Goal: Task Accomplishment & Management: Use online tool/utility

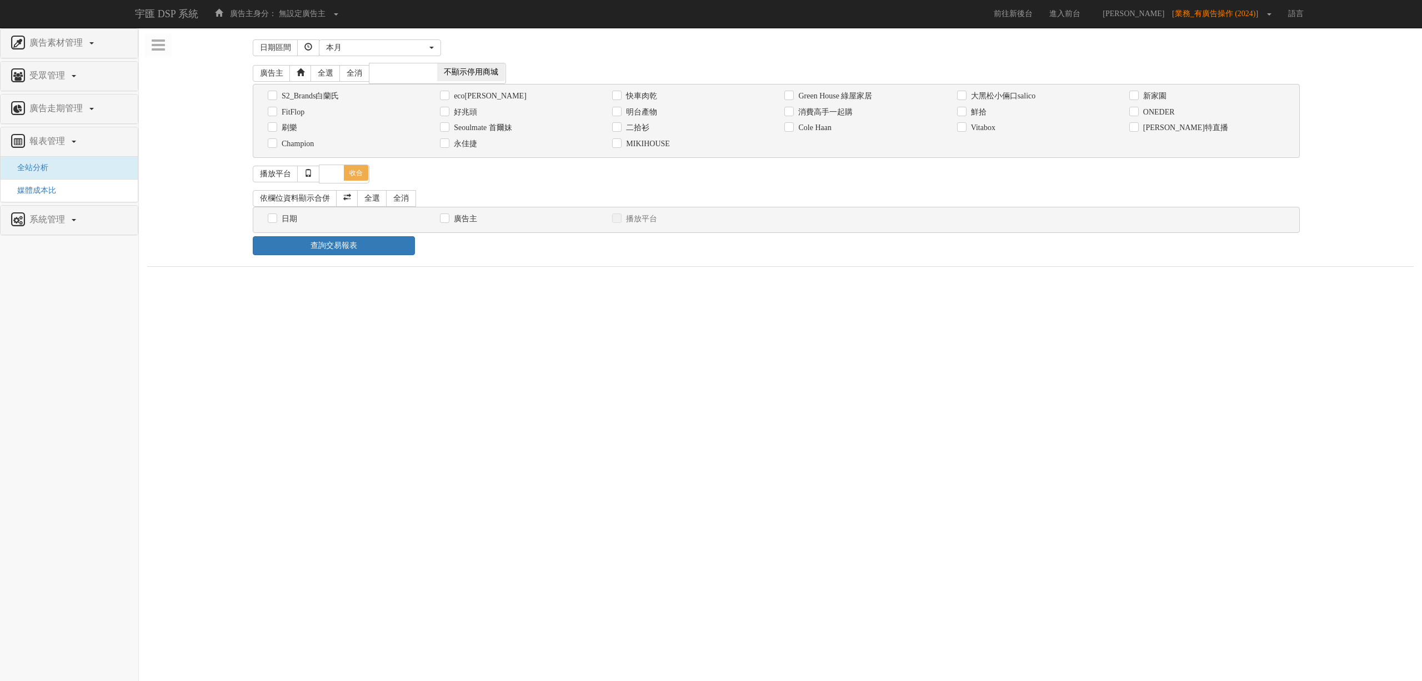
click at [825, 109] on label "消費高手一起購" at bounding box center [824, 112] width 57 height 11
click at [792, 109] on input "消費高手一起購" at bounding box center [788, 111] width 7 height 7
checkbox input "true"
click at [293, 224] on label "日期" at bounding box center [288, 218] width 18 height 11
click at [275, 222] on input "日期" at bounding box center [271, 218] width 7 height 7
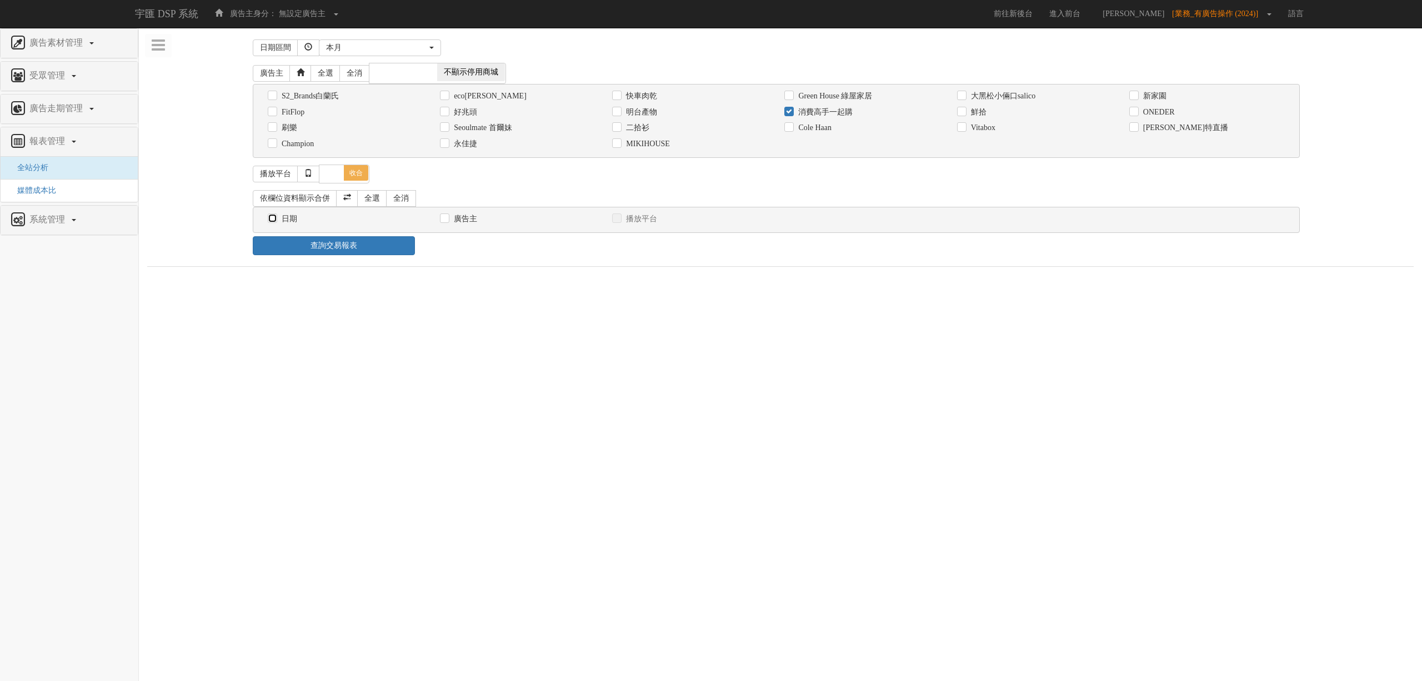
checkbox input "true"
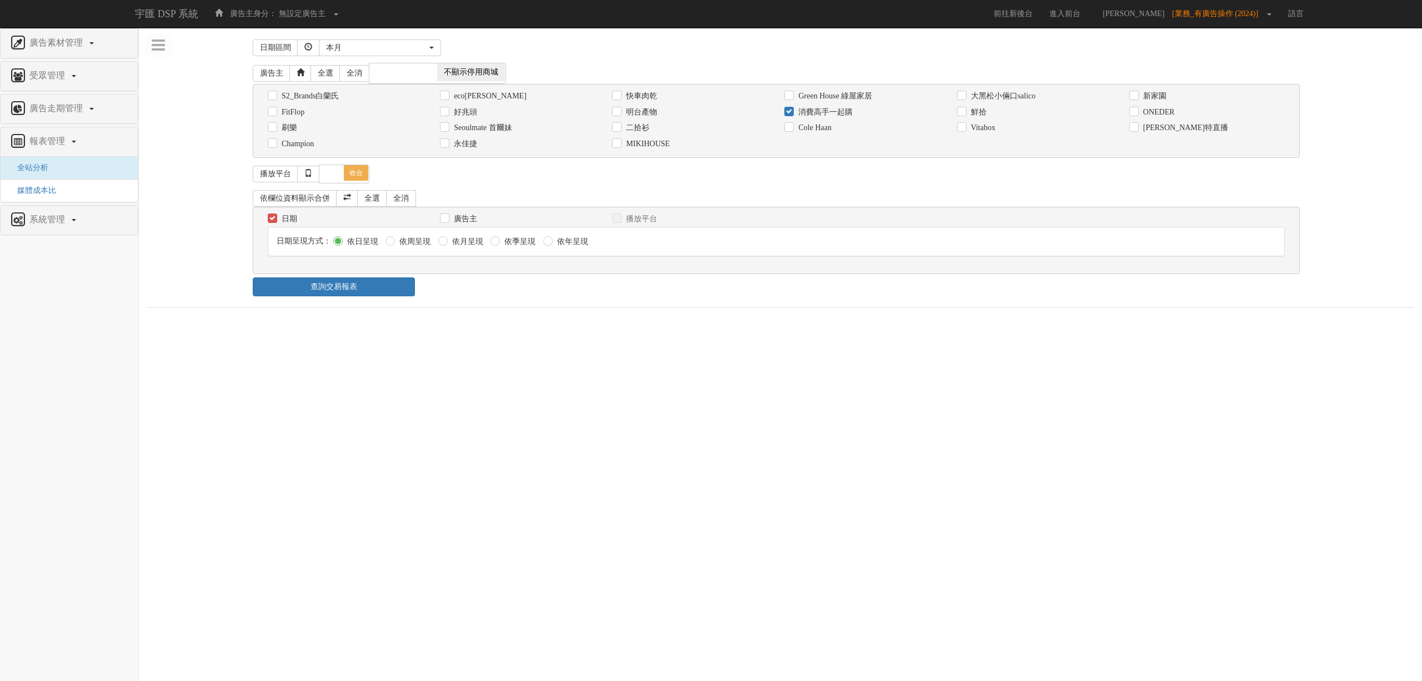
click at [356, 307] on div "日期區間 昨天 本周 上週 本月 上月 過去7天 過去14天 過去30天 指定日期 本月 開始日期 [DATE] 結束日期 [DATE] 廣告主 全選 全消 …" at bounding box center [780, 172] width 1267 height 272
click at [358, 294] on link "查詢交易報表" at bounding box center [334, 286] width 162 height 19
click at [492, 287] on div "查詢交易報表" at bounding box center [780, 286] width 1072 height 19
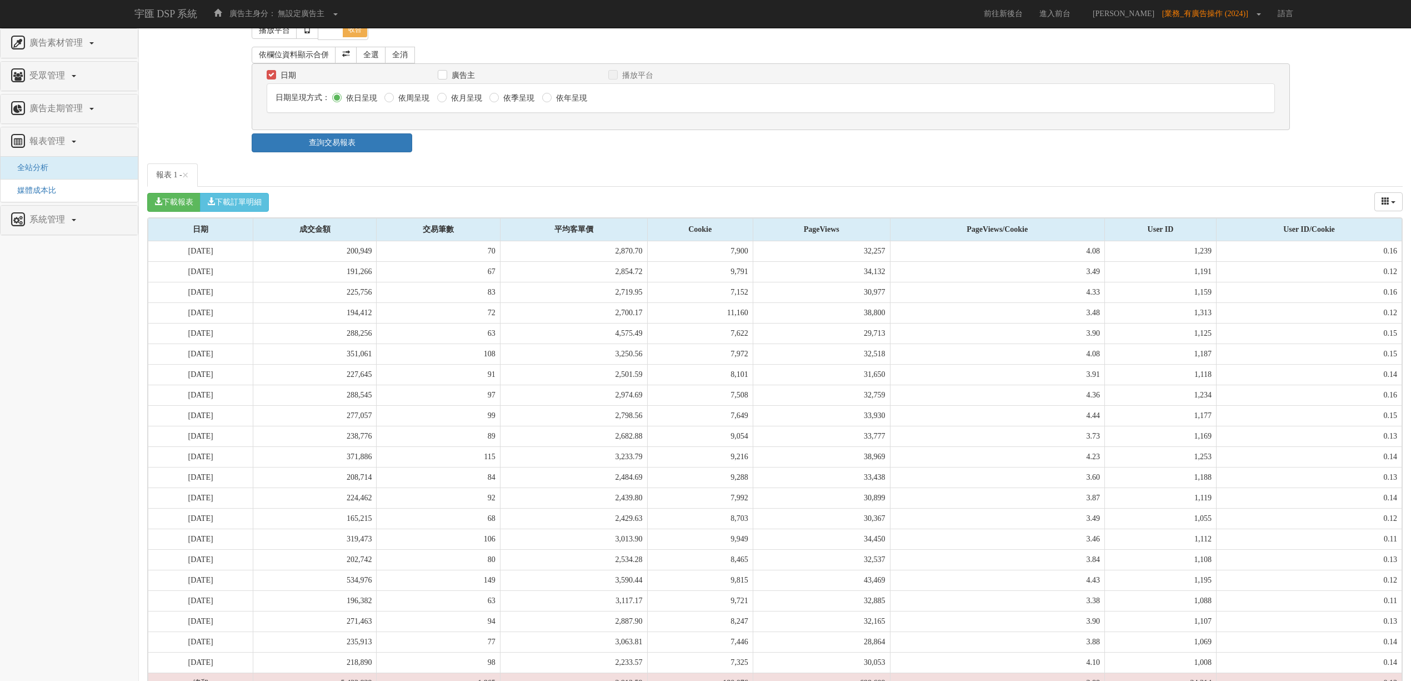
scroll to position [197, 0]
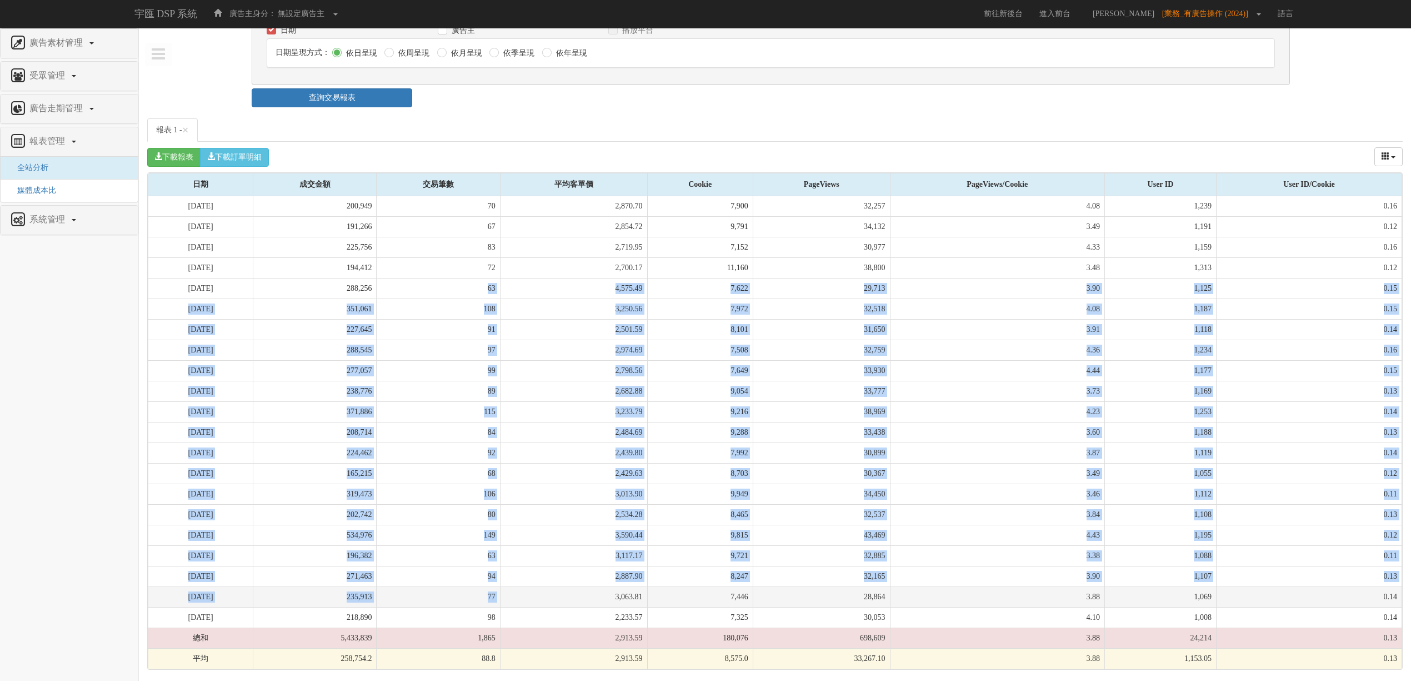
click at [607, 604] on tbody "[DATE] 200,949 70 2,870.70 7,900 32,257 4.08 1,239 0.16 [DATE] 191,266 67 2,854…" at bounding box center [775, 432] width 1254 height 473
click at [606, 605] on td "3,063.81" at bounding box center [573, 596] width 147 height 21
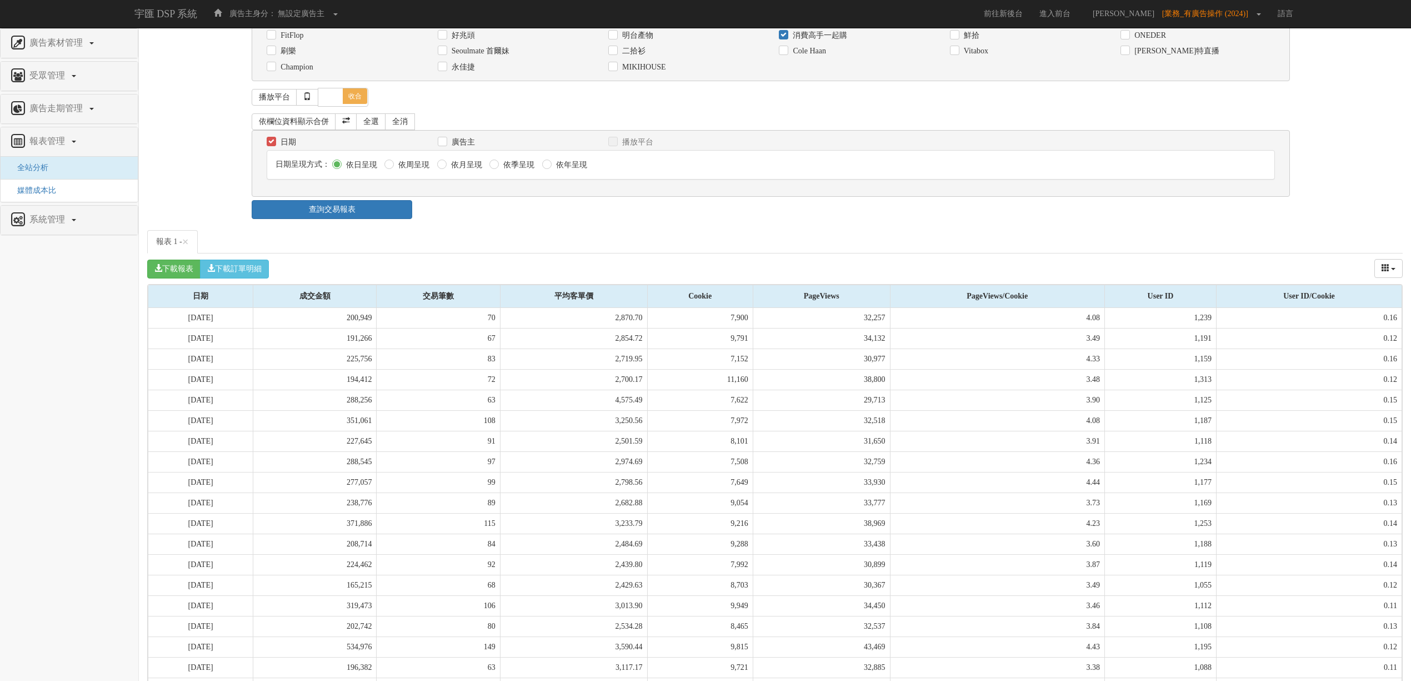
scroll to position [0, 0]
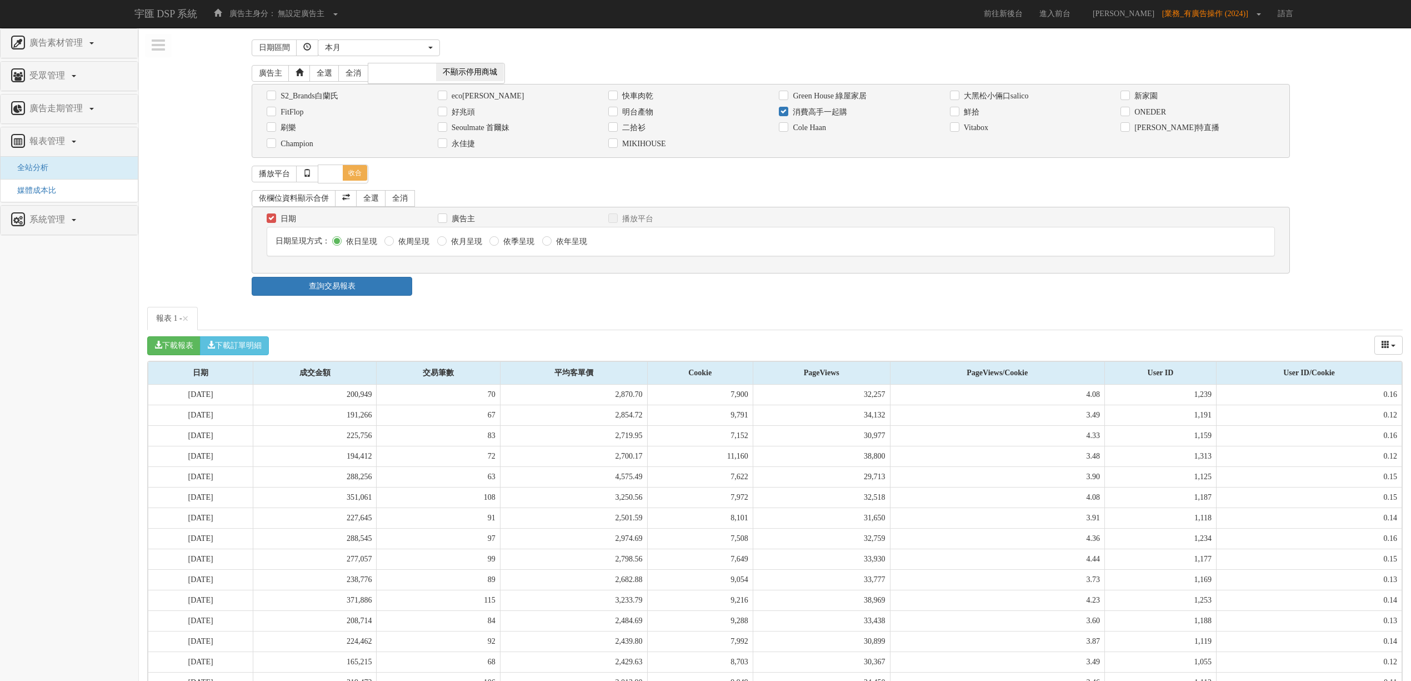
click at [790, 116] on label "消費高手一起購" at bounding box center [818, 112] width 57 height 11
click at [786, 116] on input "消費高手一起購" at bounding box center [782, 111] width 7 height 7
checkbox input "false"
drag, startPoint x: 790, startPoint y: 167, endPoint x: 778, endPoint y: 353, distance: 187.1
click at [778, 353] on div "日期區間 昨天 本周 上週 本月 上月 過去7天 過去14天 過去30天 指定日期 本月 開始日期 [DATE] 結束日期 [DATE] 廣告主 全選 全消 …" at bounding box center [775, 447] width 1256 height 822
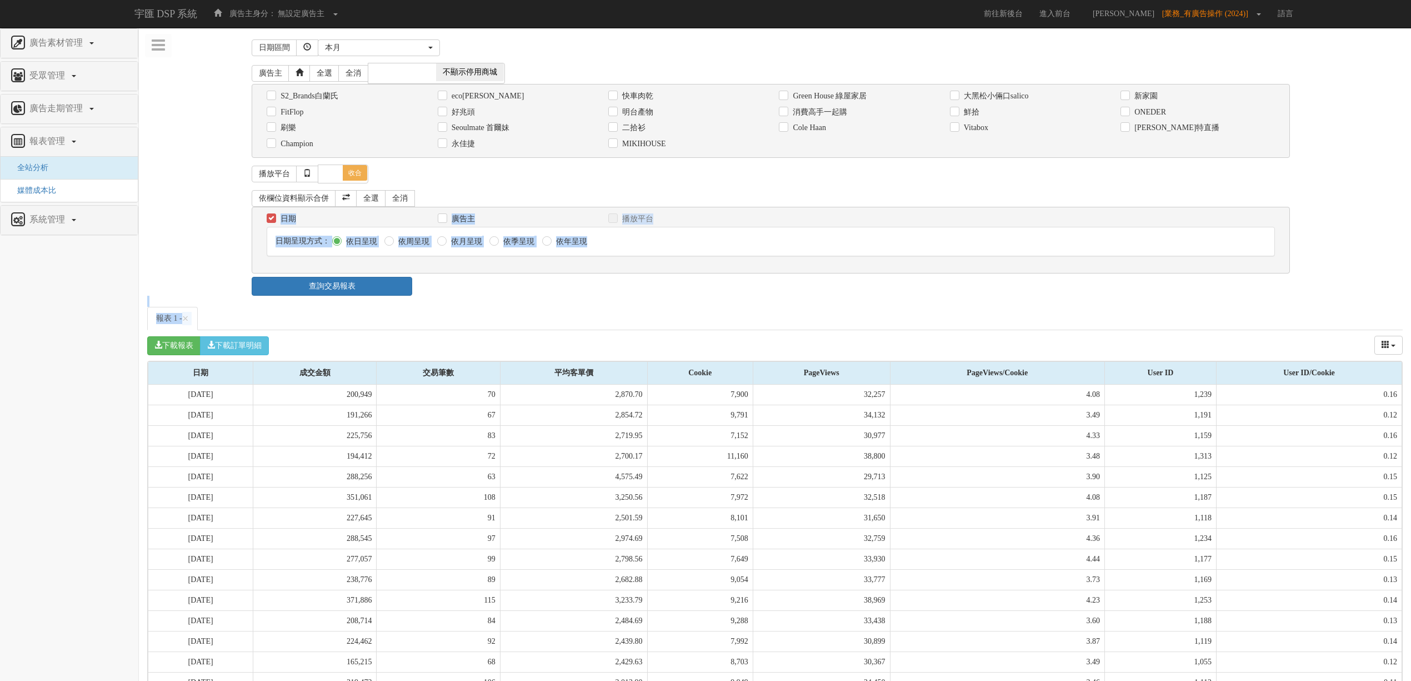
click at [778, 353] on div "下載報表 下載訂單明細 成交金額 交易筆數 平均客單價 Cookie PageViews PageViews/Cookie User ID User ID/C…" at bounding box center [775, 345] width 1256 height 31
click at [961, 132] on label "Vitabox" at bounding box center [974, 127] width 27 height 11
click at [957, 132] on input "Vitabox" at bounding box center [953, 127] width 7 height 7
checkbox input "true"
click at [350, 290] on link "查詢交易報表" at bounding box center [332, 286] width 161 height 19
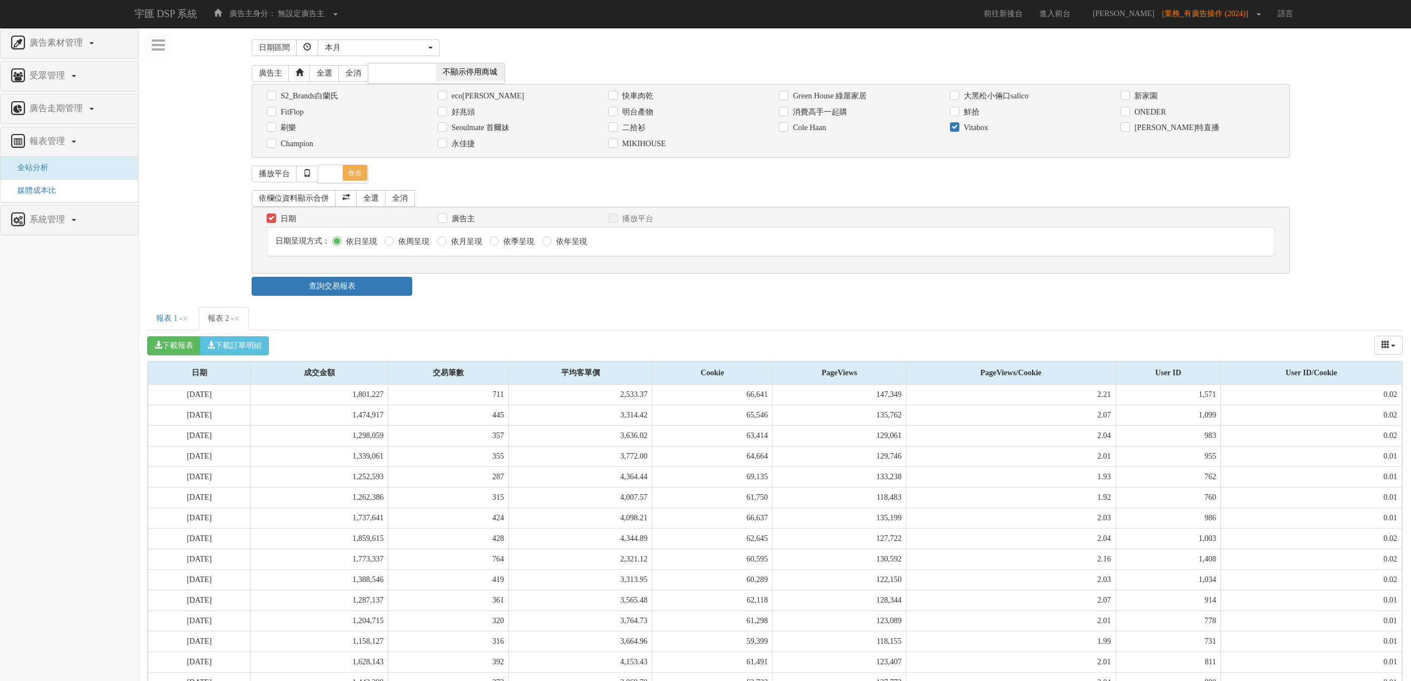
click at [536, 283] on div "查詢交易報表" at bounding box center [774, 286] width 1063 height 19
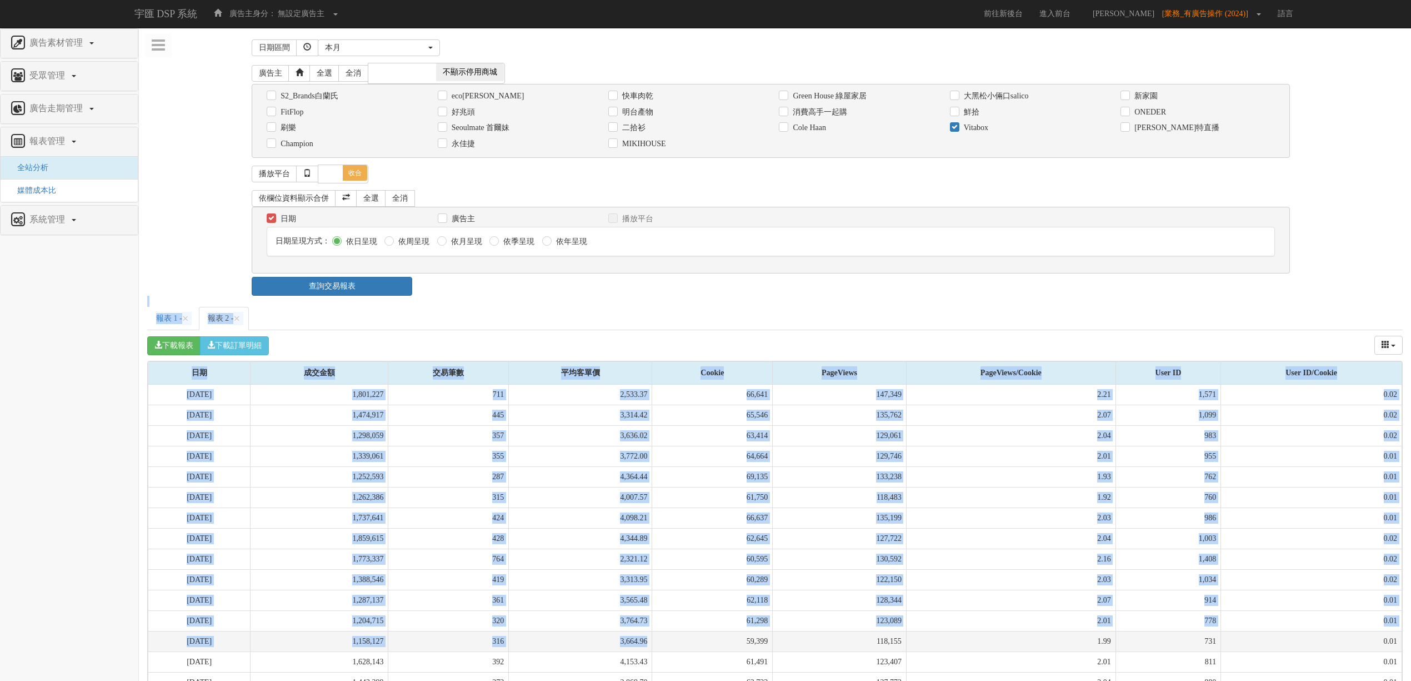
drag, startPoint x: 536, startPoint y: 283, endPoint x: 581, endPoint y: 647, distance: 366.7
click at [581, 647] on div "日期區間 昨天 本周 上週 本月 上月 過去7天 過去14天 過去30天 指定日期 本月 開始日期 [DATE] 結束日期 [DATE] 廣告主 全選 全消 …" at bounding box center [775, 447] width 1256 height 822
click at [581, 647] on td "3,664.96" at bounding box center [580, 641] width 143 height 21
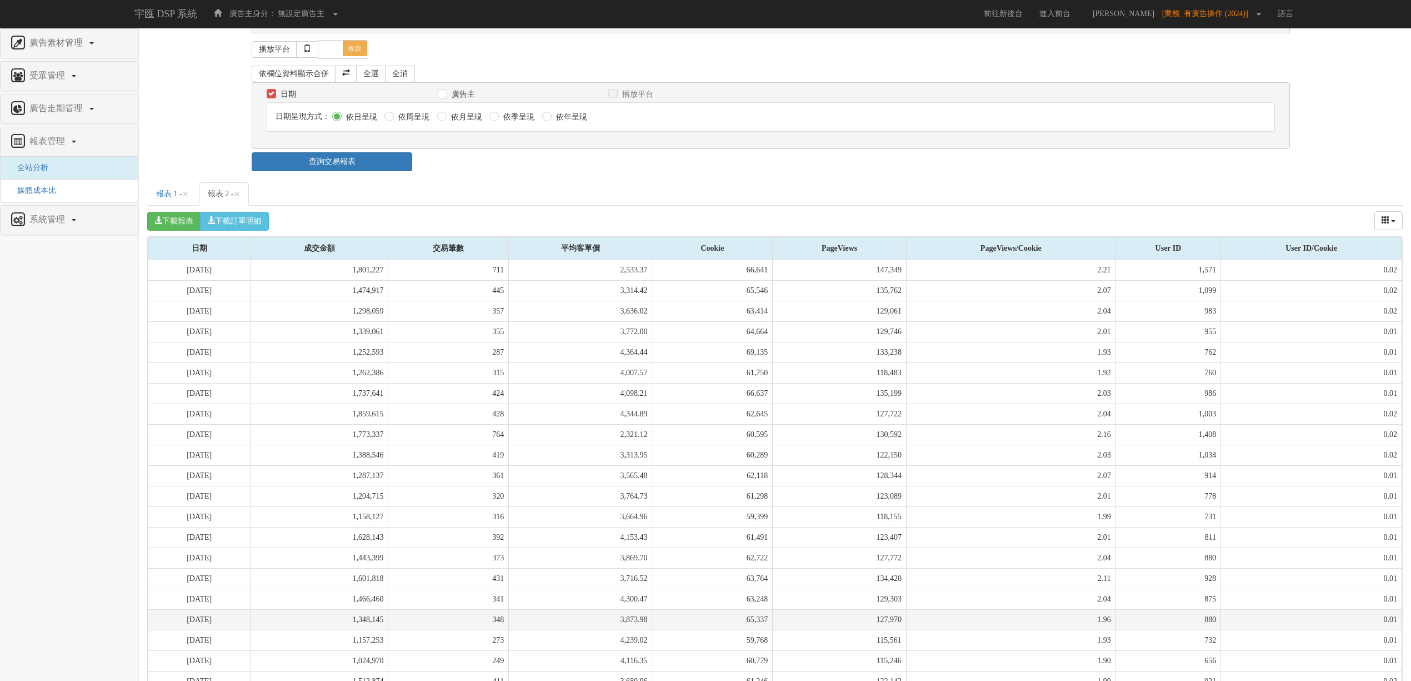
scroll to position [197, 0]
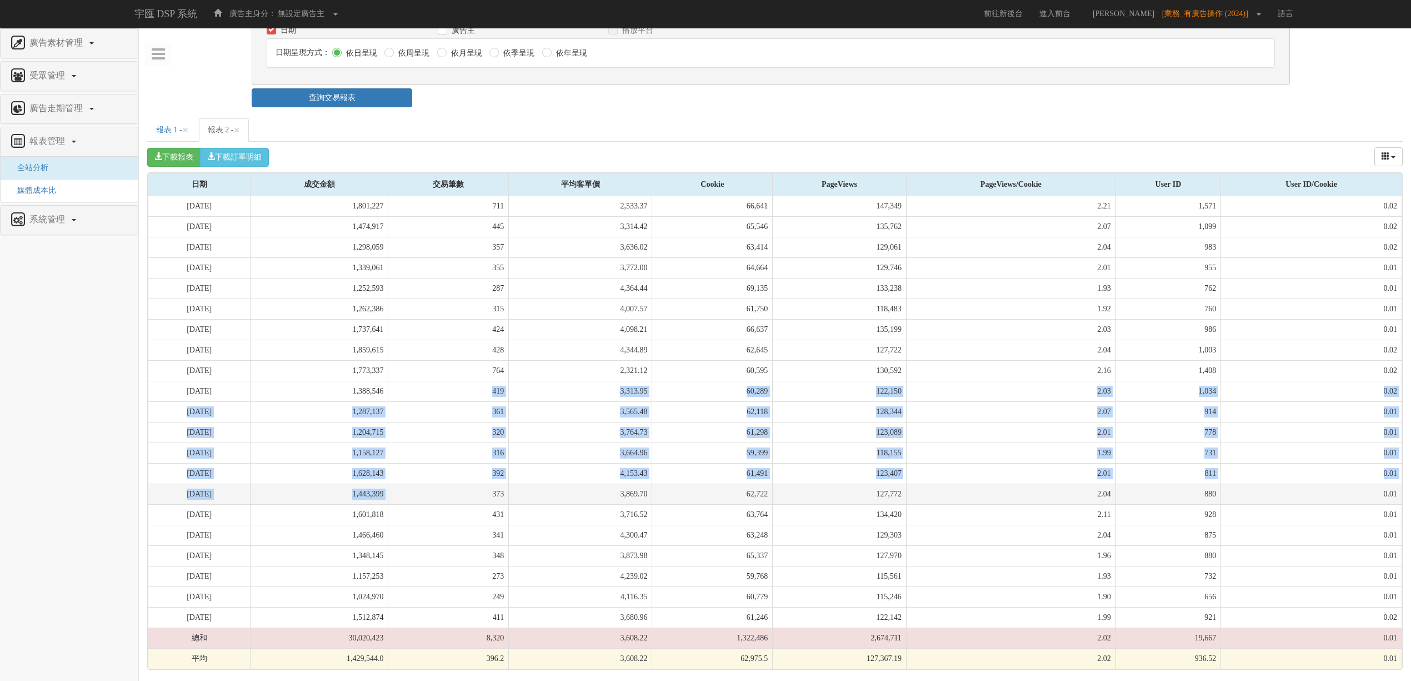
drag, startPoint x: 510, startPoint y: 454, endPoint x: 517, endPoint y: 501, distance: 47.7
click at [517, 501] on tbody "[DATE] 1,801,227 711 2,533.37 66,641 147,349 2.21 1,571 0.02 [DATE] 1,474,917 4…" at bounding box center [775, 432] width 1254 height 473
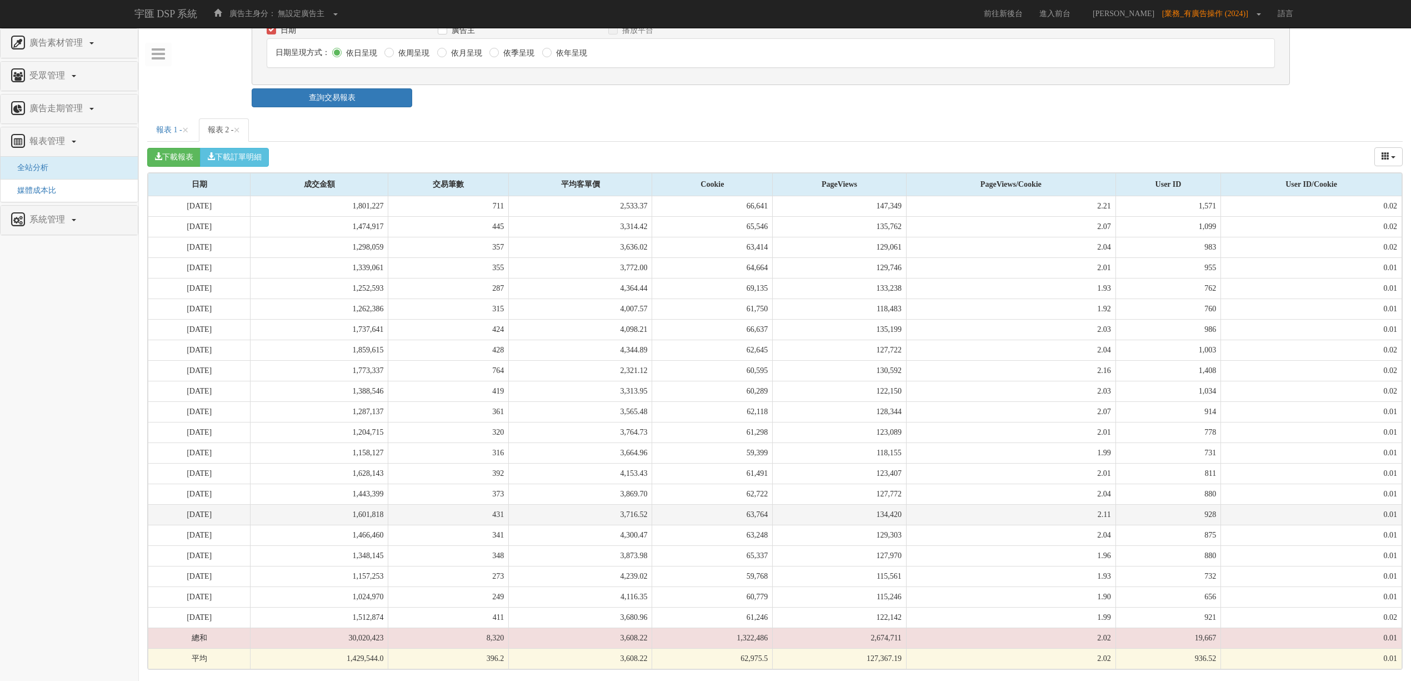
click at [509, 504] on td "431" at bounding box center [448, 514] width 121 height 21
